Goal: Information Seeking & Learning: Find contact information

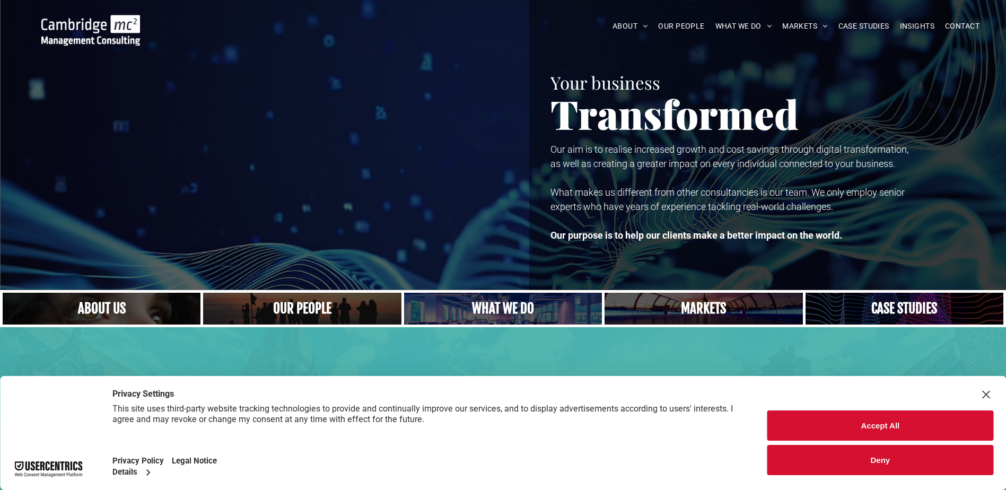
click at [867, 434] on button "Accept All" at bounding box center [880, 425] width 226 height 30
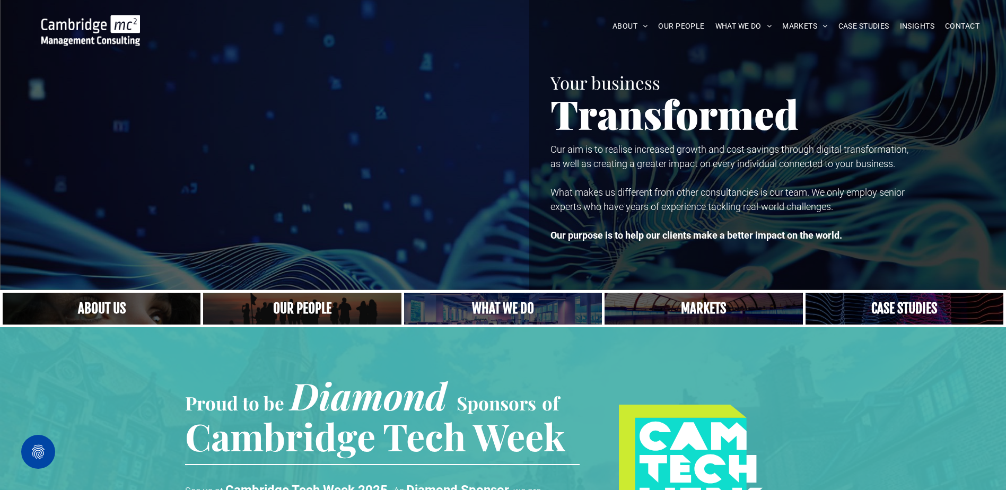
drag, startPoint x: 734, startPoint y: 94, endPoint x: 822, endPoint y: 45, distance: 100.6
drag, startPoint x: 822, startPoint y: 45, endPoint x: 762, endPoint y: 56, distance: 60.9
click at [762, 56] on div "Your business Transformed Your business Transformed Our aim is to realise incre…" at bounding box center [767, 145] width 477 height 290
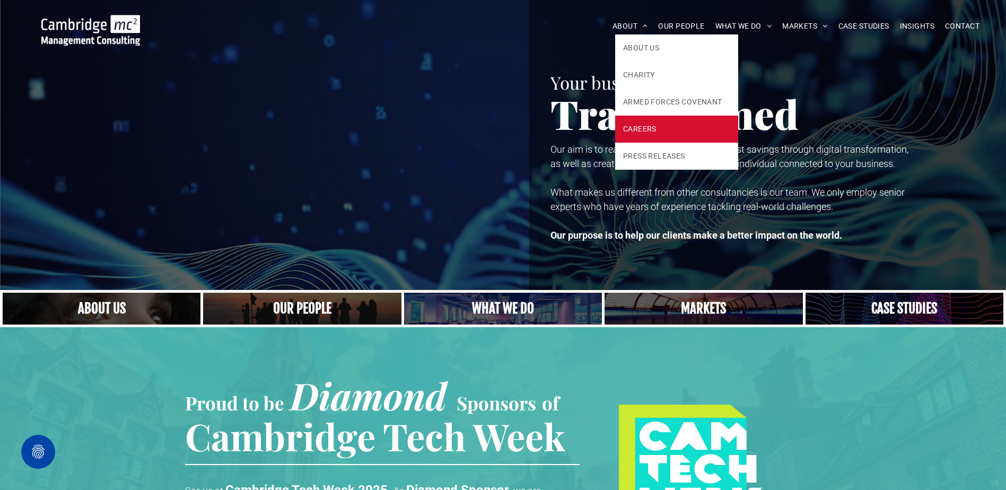
click at [670, 128] on link "CAREERS" at bounding box center [676, 129] width 123 height 27
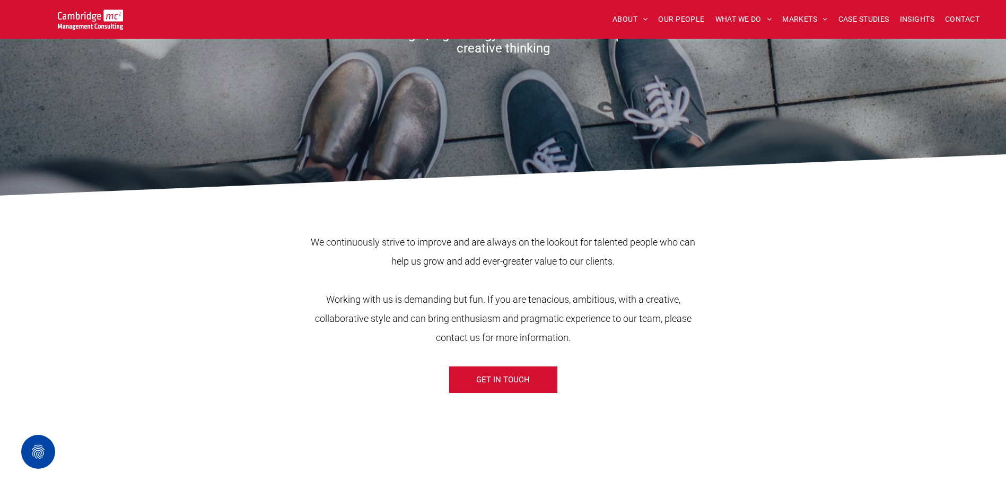
scroll to position [212, 0]
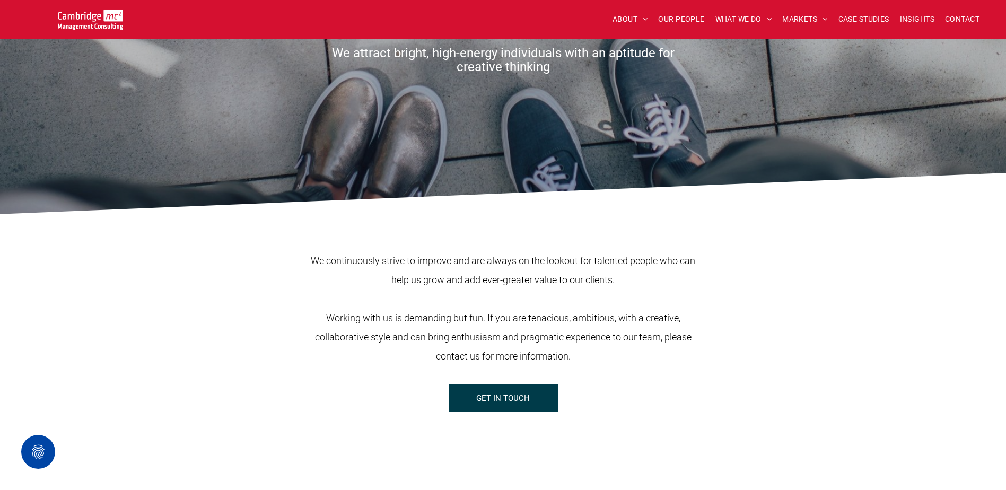
click at [531, 389] on link "GET IN TOUCH" at bounding box center [503, 398] width 109 height 28
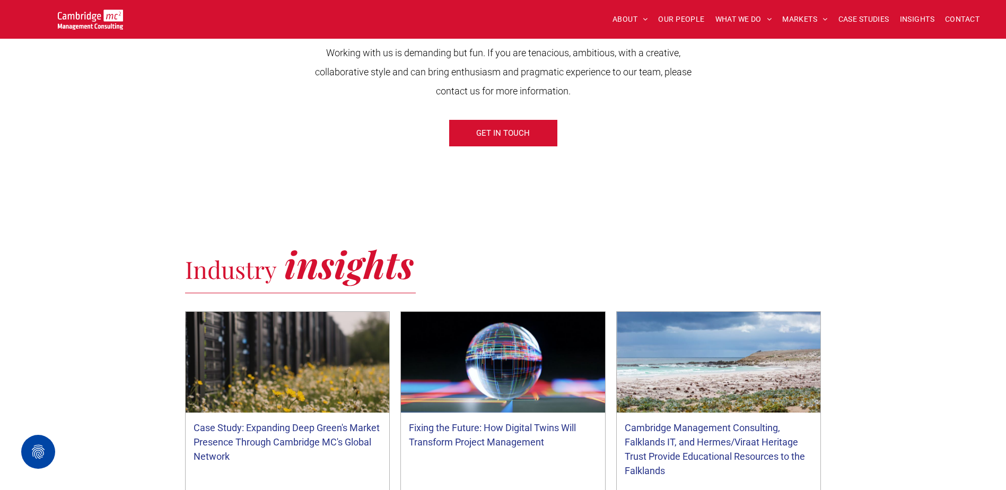
scroll to position [371, 0]
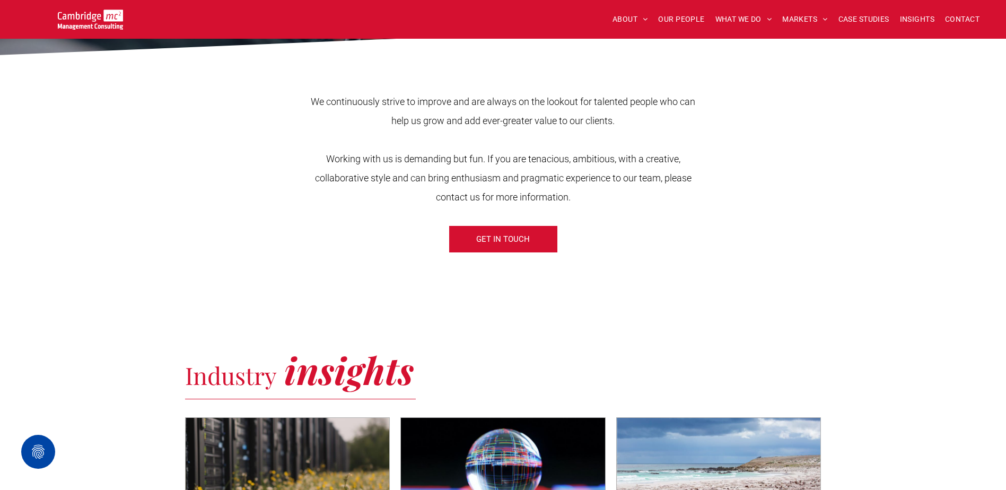
click at [89, 16] on img at bounding box center [90, 20] width 65 height 20
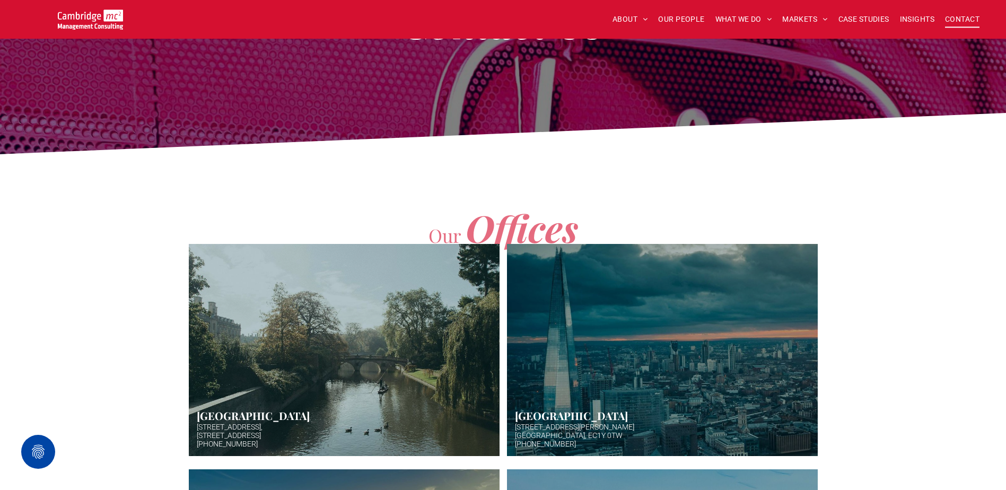
scroll to position [265, 0]
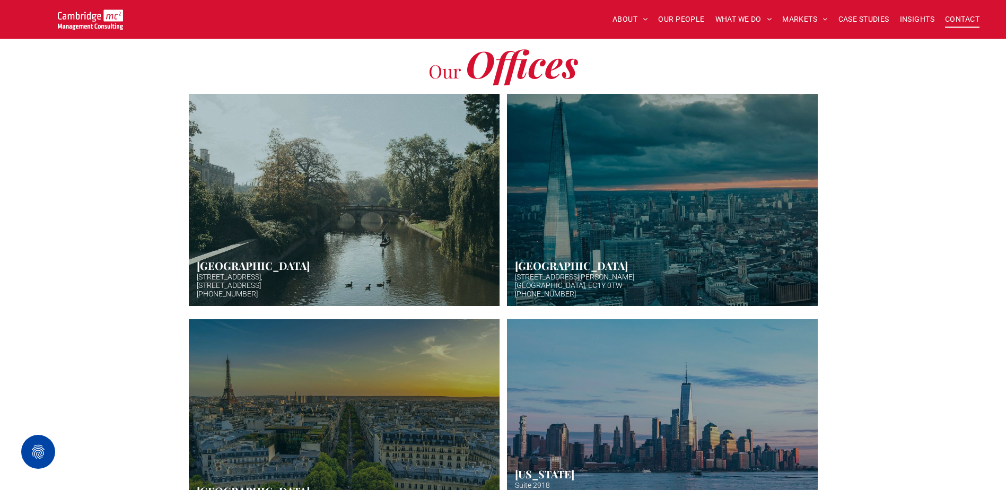
click at [384, 267] on link "Hazy afternoon photo of river and bridge in Cambridge. Punt boat in middle-dist…" at bounding box center [343, 199] width 329 height 225
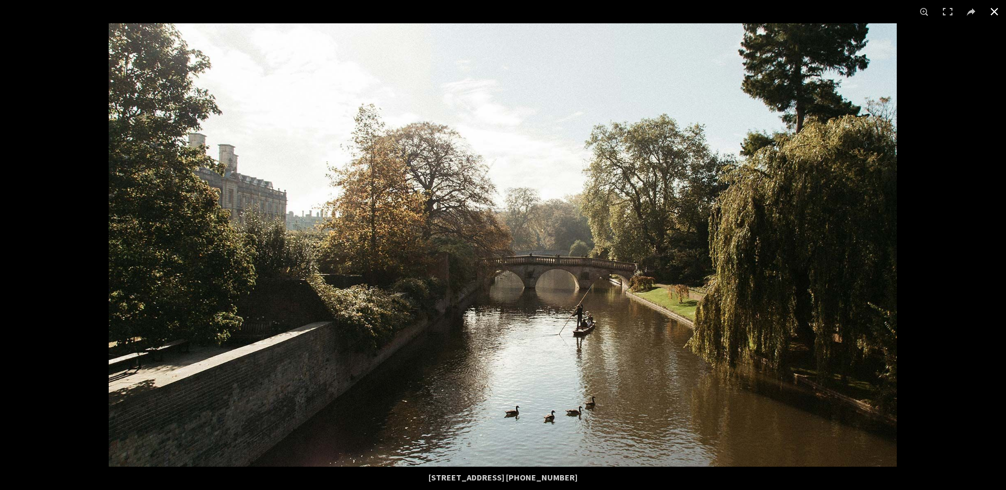
click at [996, 11] on button at bounding box center [993, 11] width 23 height 23
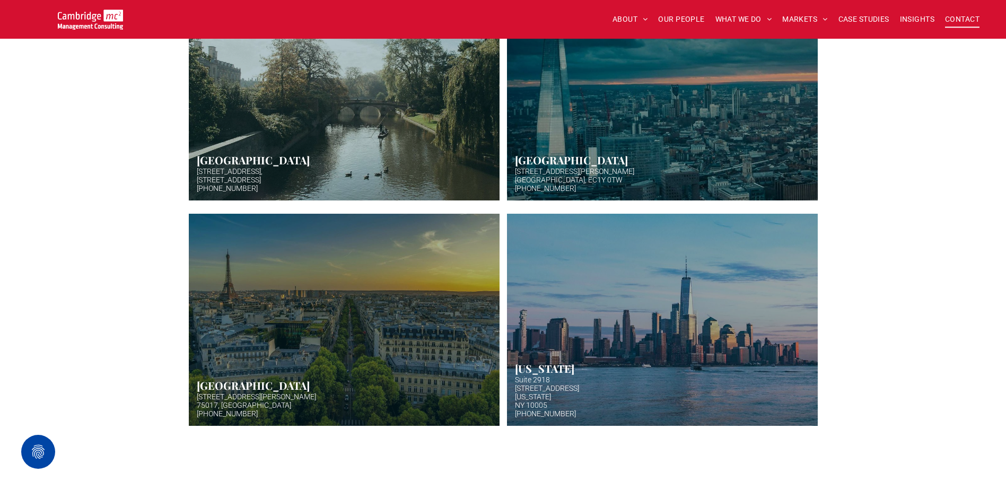
scroll to position [371, 0]
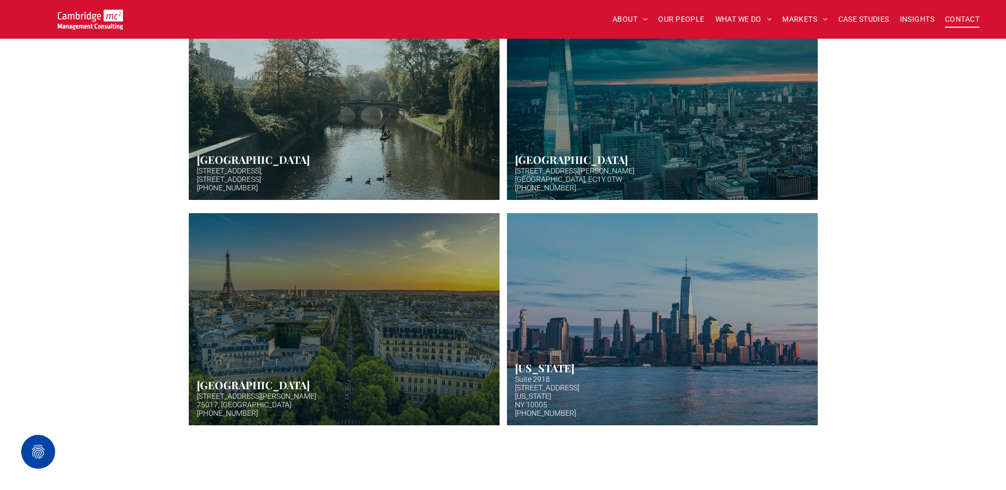
click at [452, 129] on link "Hazy afternoon photo of river and bridge in Cambridge. Punt boat in middle-dist…" at bounding box center [343, 93] width 329 height 225
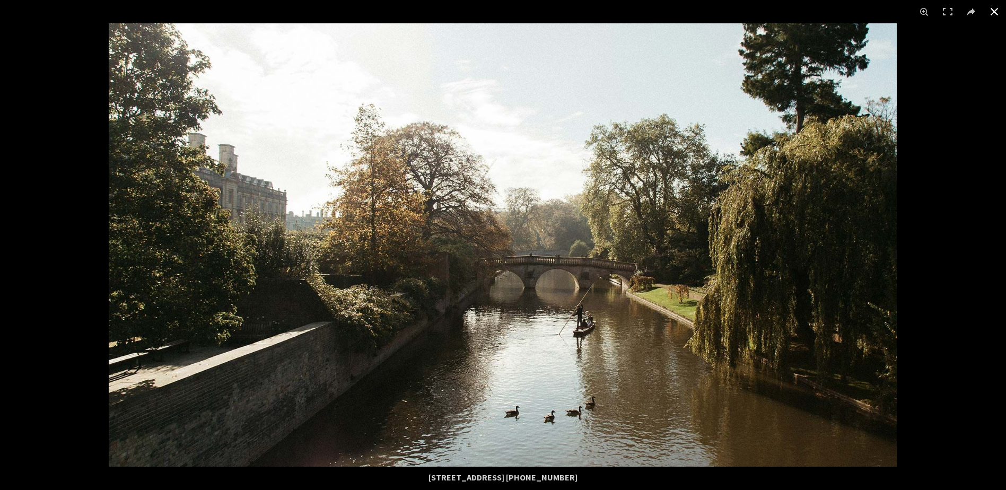
click at [963, 96] on div at bounding box center [503, 245] width 1006 height 490
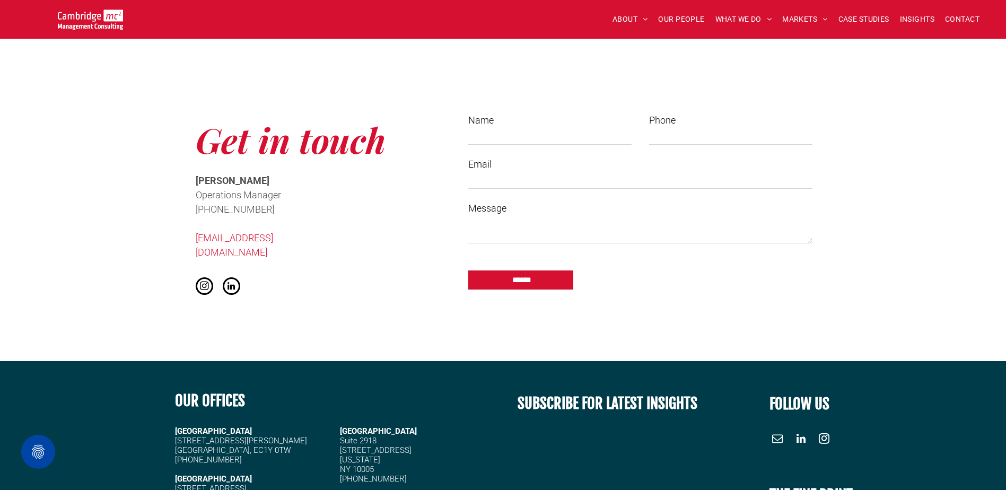
scroll to position [689, 0]
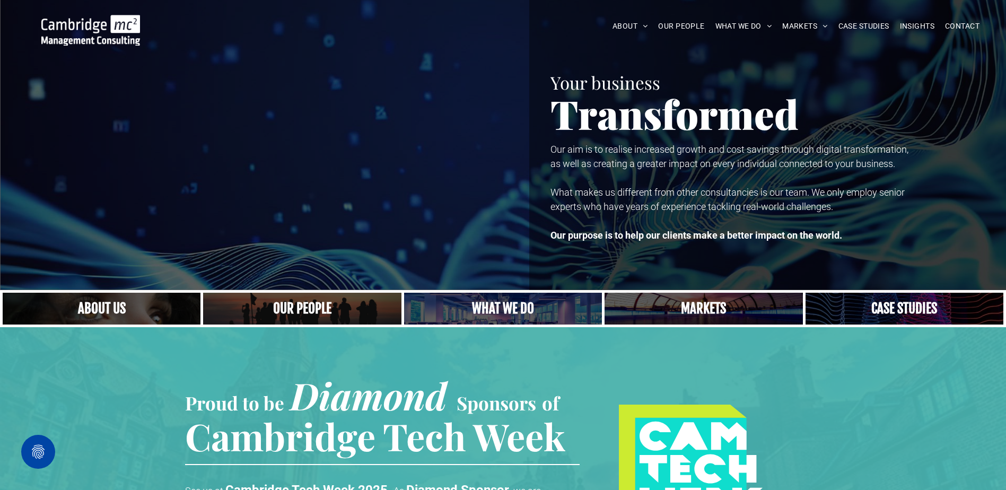
drag, startPoint x: 150, startPoint y: 28, endPoint x: 51, endPoint y: 20, distance: 98.4
click at [51, 20] on div at bounding box center [90, 25] width 165 height 39
click at [674, 25] on span "OUR PEOPLE" at bounding box center [681, 26] width 46 height 16
